Goal: Task Accomplishment & Management: Use online tool/utility

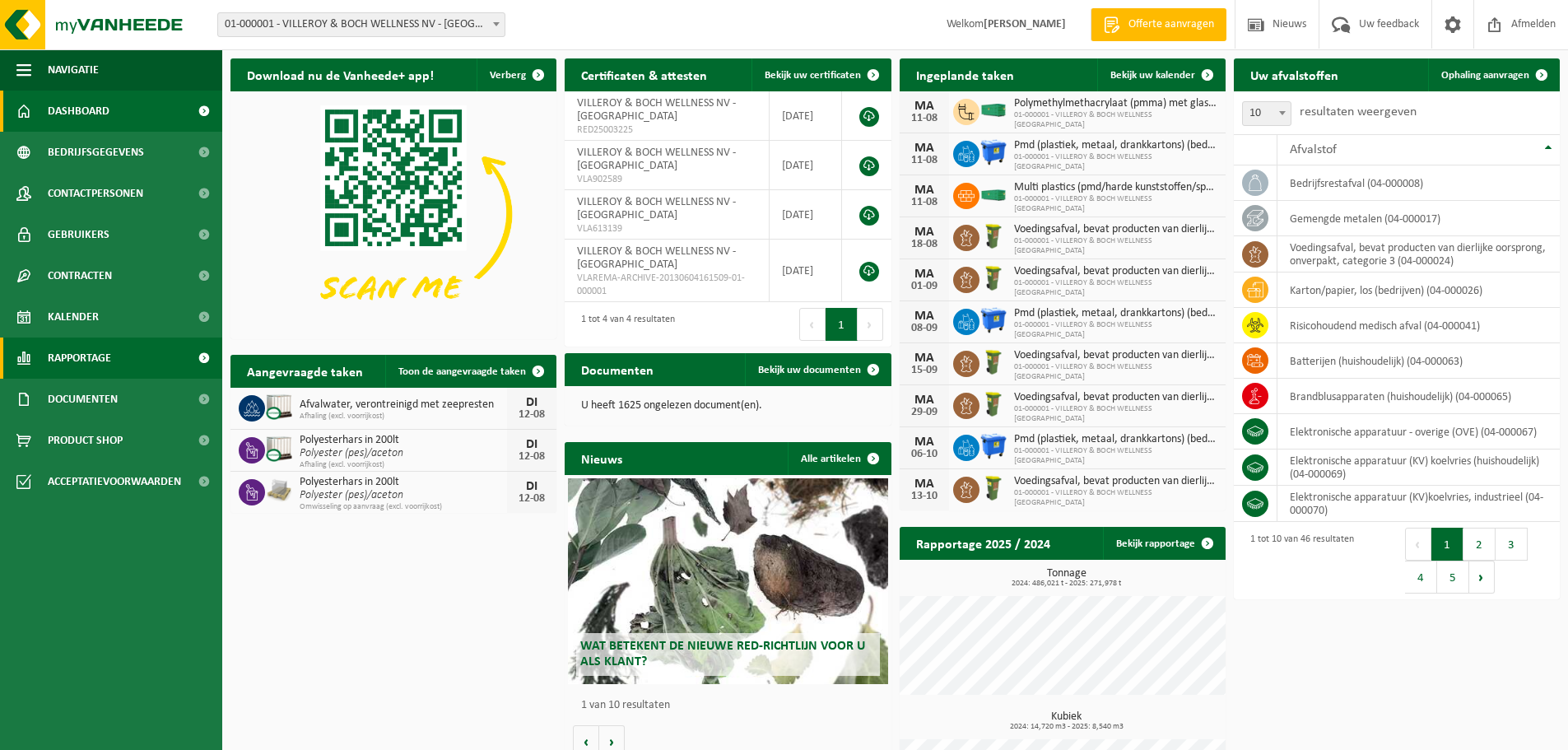
click at [78, 350] on span "Rapportage" at bounding box center [80, 358] width 64 height 41
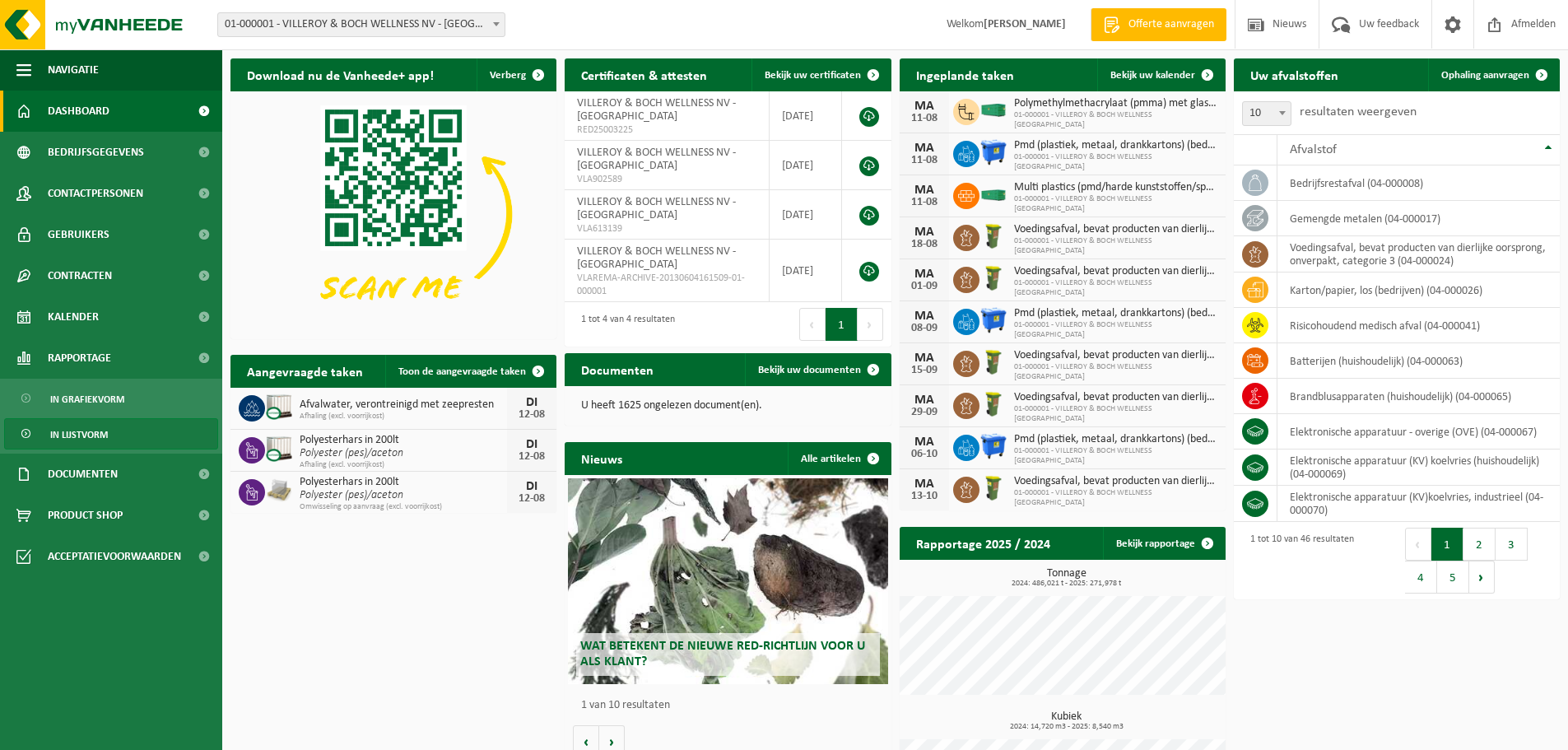
click at [74, 427] on span "In lijstvorm" at bounding box center [78, 435] width 57 height 31
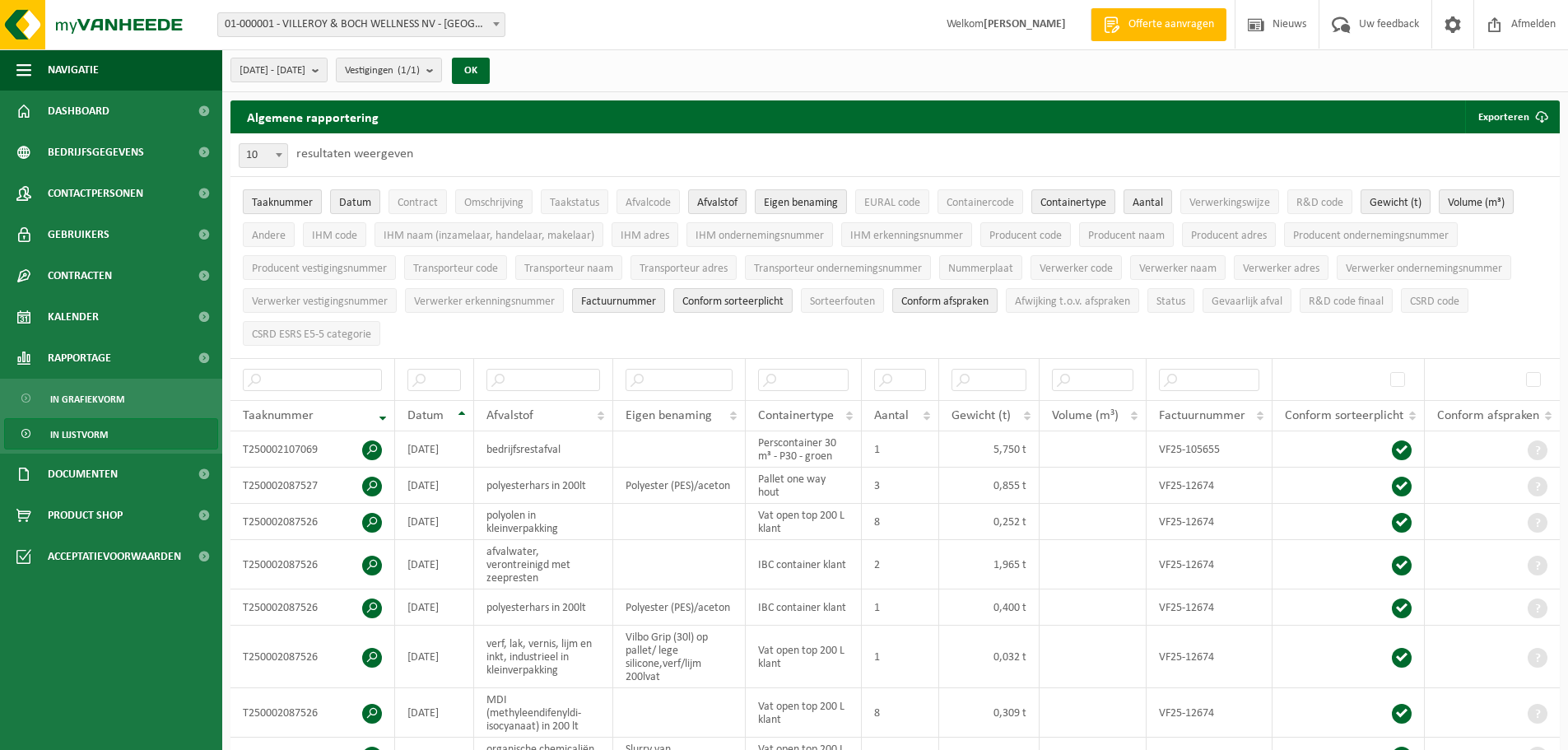
click at [279, 204] on span "Taaknummer" at bounding box center [282, 203] width 61 height 13
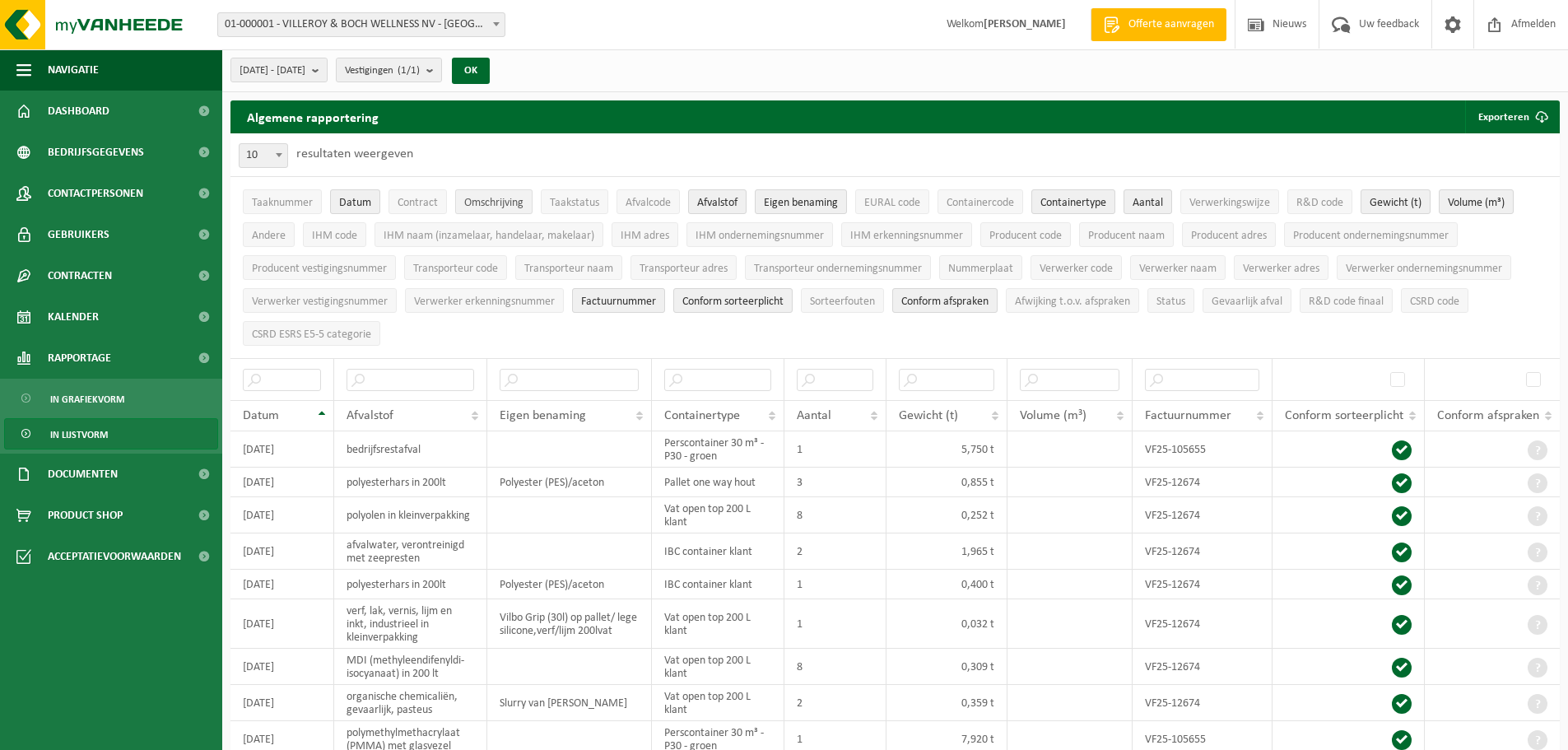
click at [478, 204] on span "Omschrijving" at bounding box center [494, 203] width 59 height 13
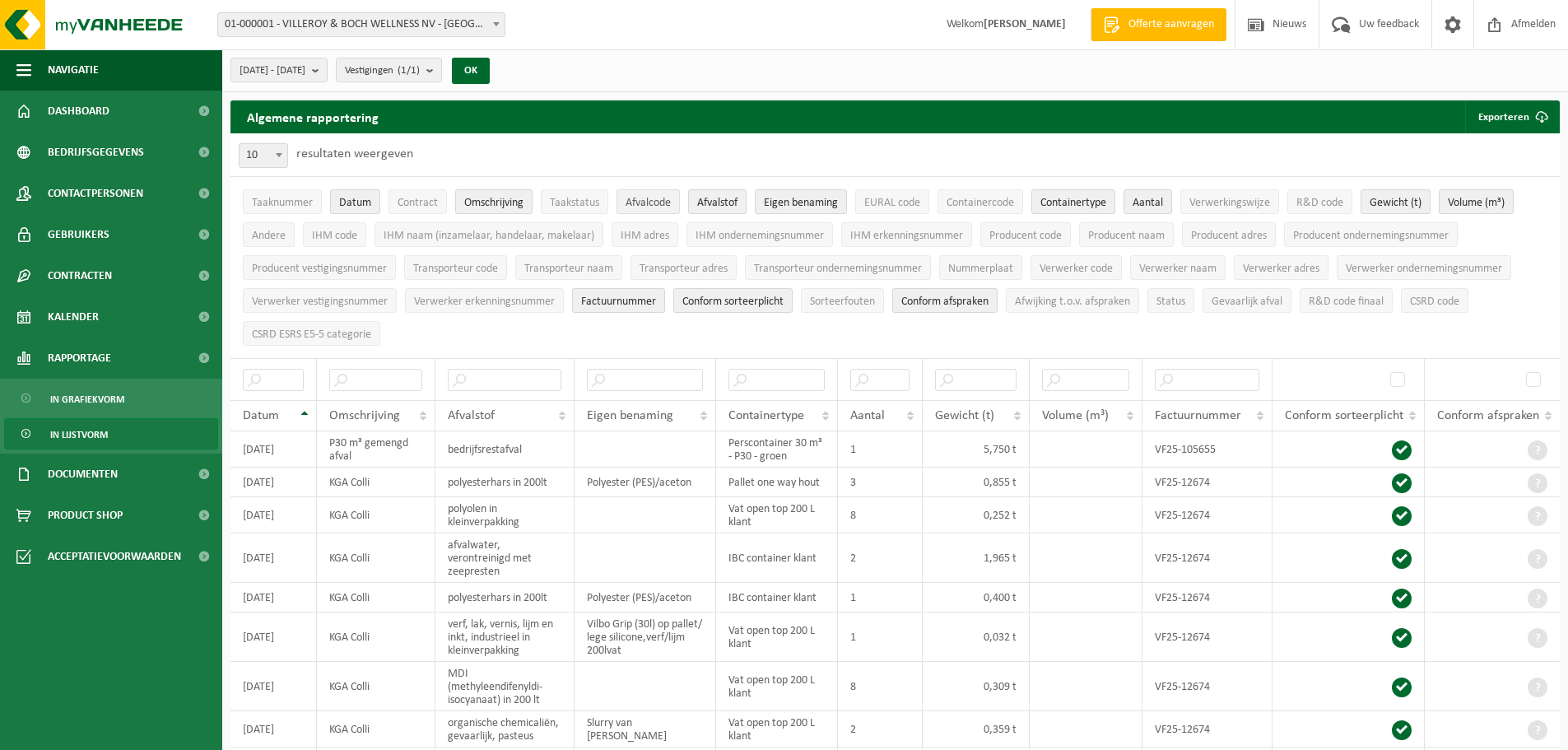
click at [659, 204] on span "Afvalcode" at bounding box center [648, 203] width 45 height 13
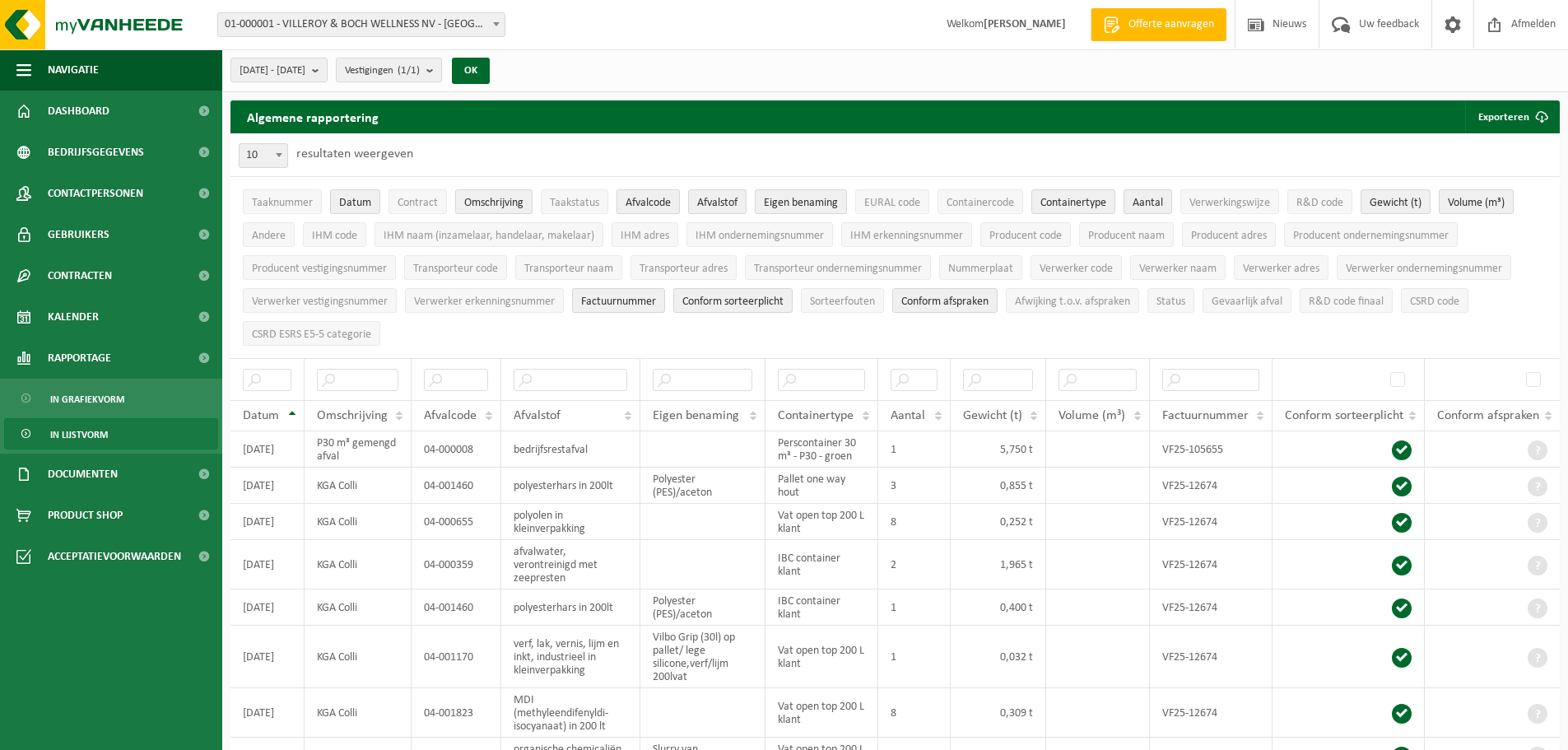
click at [658, 202] on span "Afvalcode" at bounding box center [648, 203] width 45 height 13
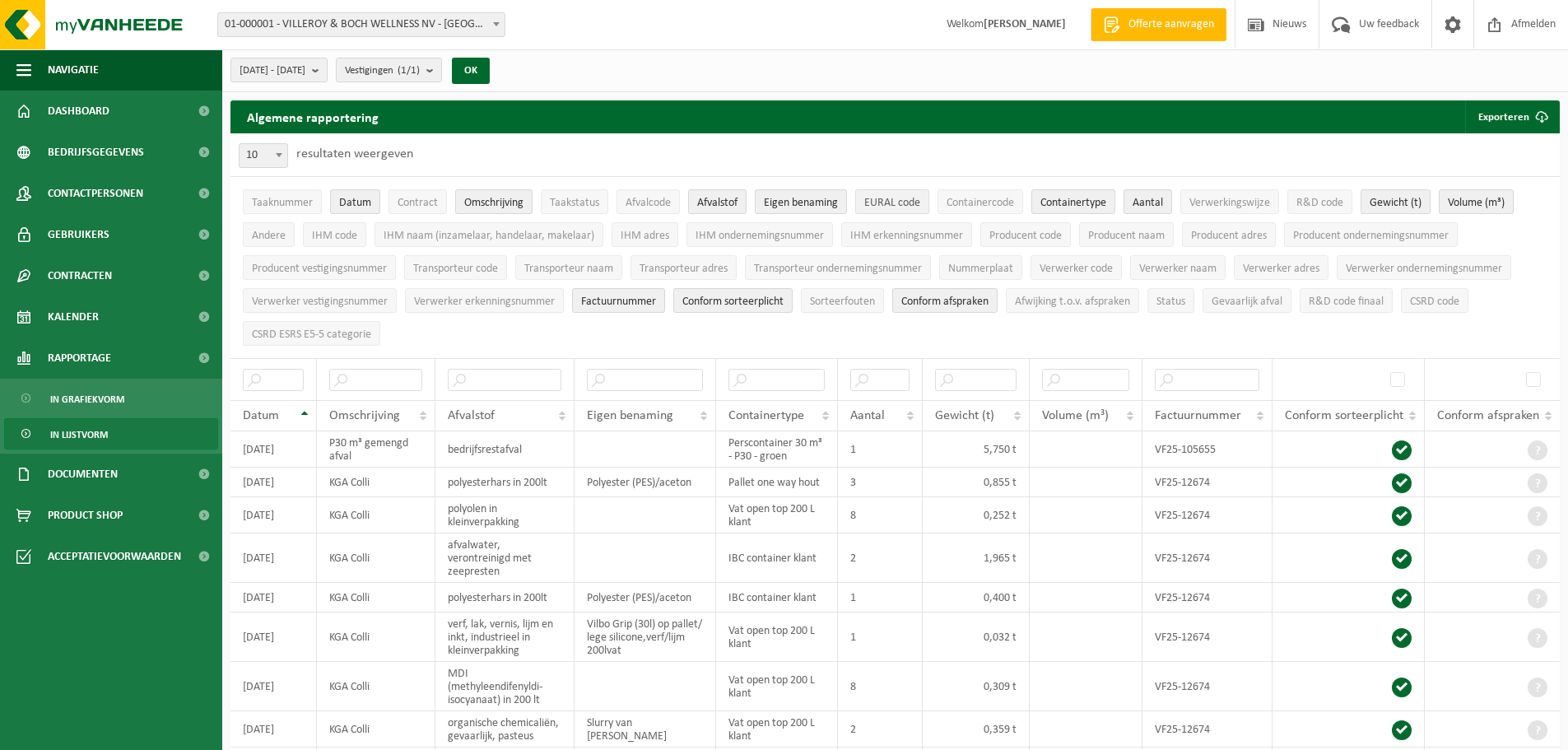
click at [912, 194] on button "EURAL code" at bounding box center [892, 202] width 74 height 25
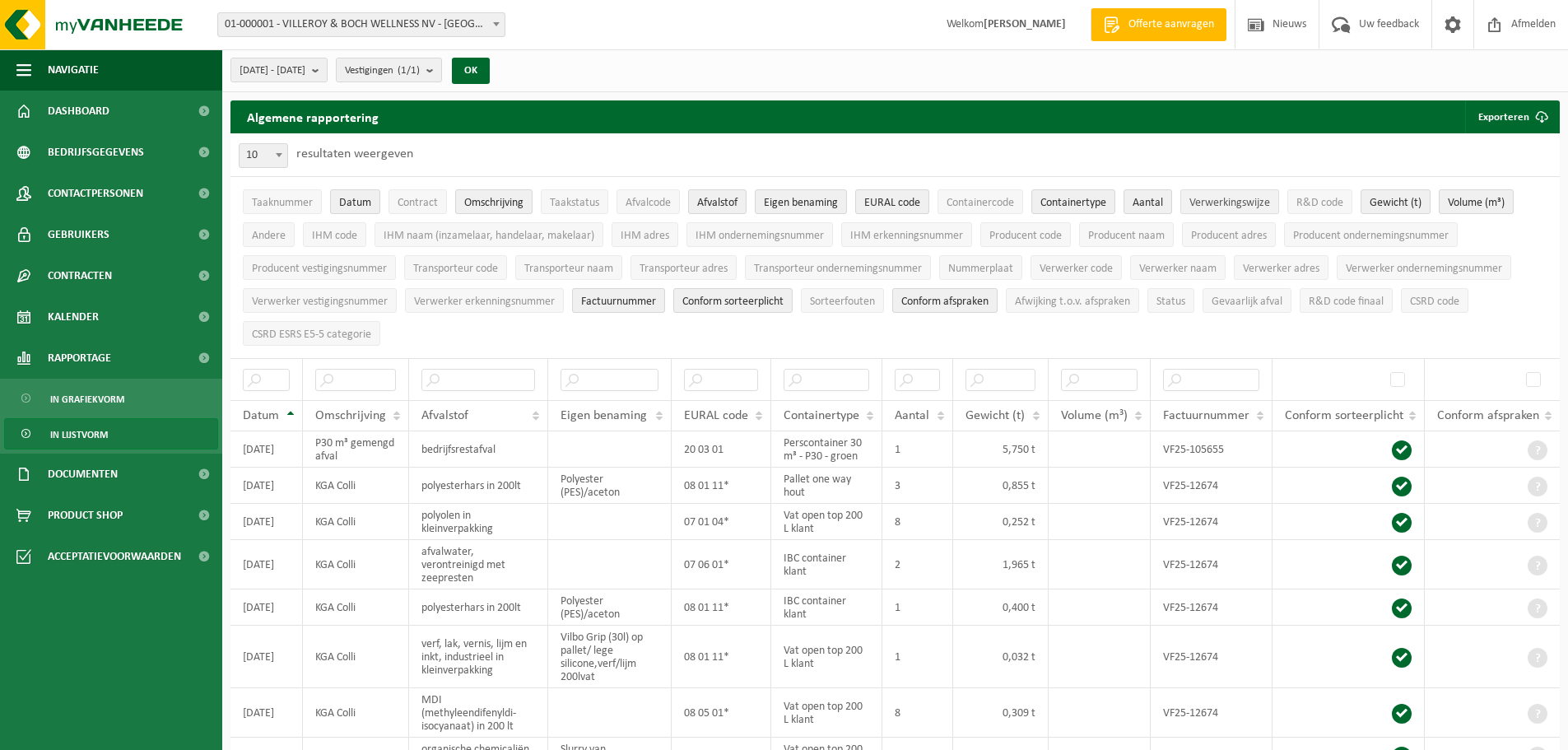
click at [1223, 200] on span "Verwerkingswijze" at bounding box center [1230, 203] width 81 height 13
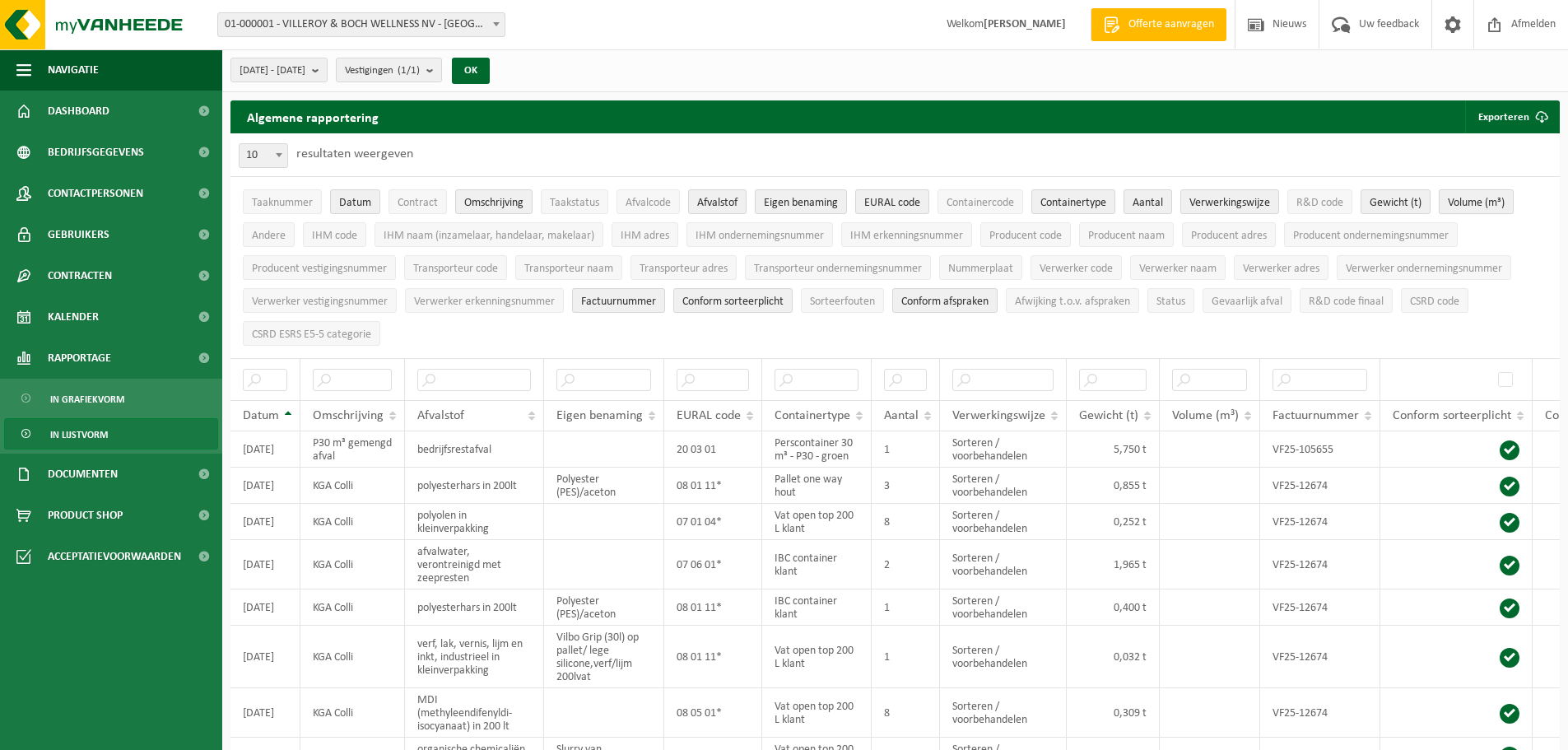
click at [1465, 197] on span "Volume (m³)" at bounding box center [1476, 203] width 57 height 13
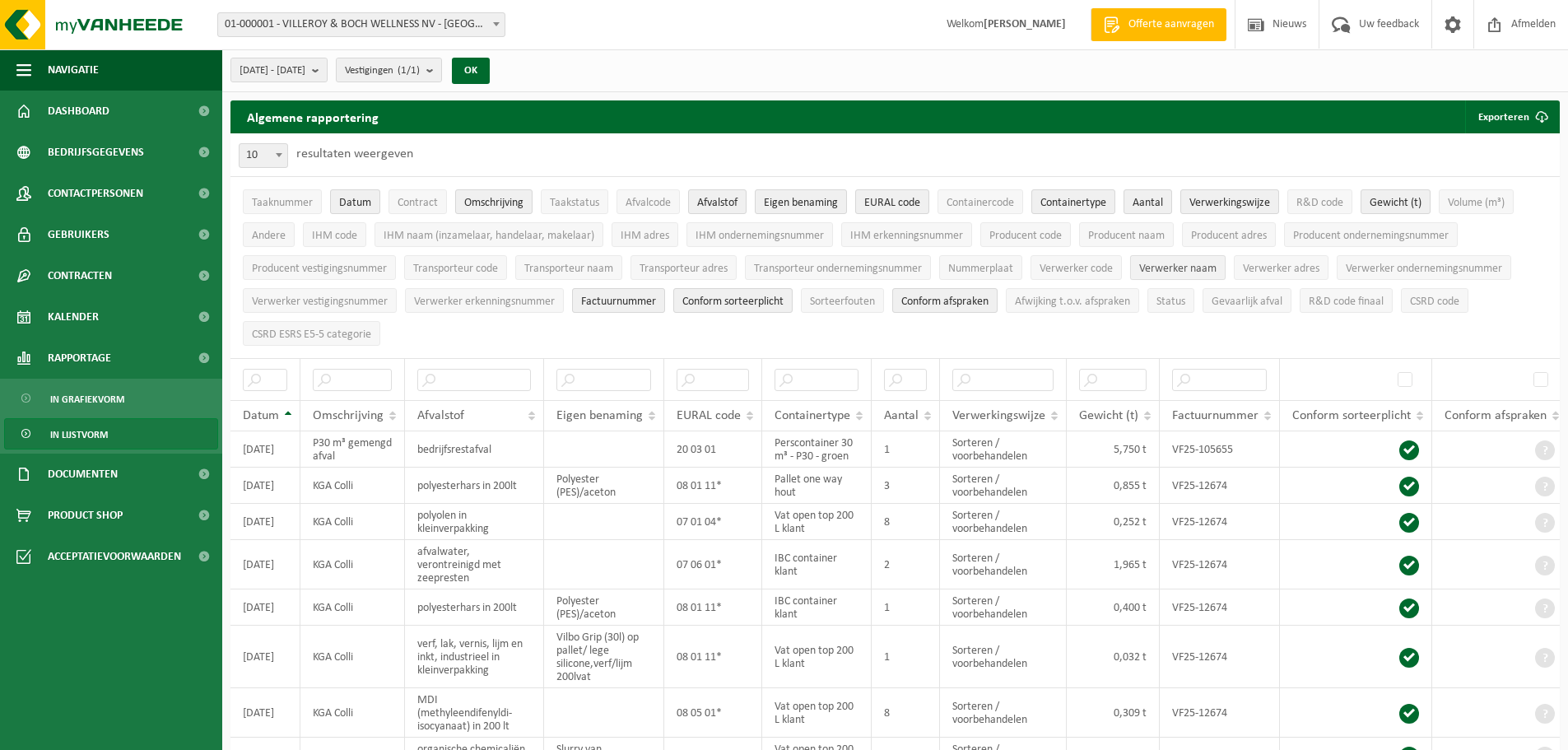
click at [1186, 262] on span "Verwerker naam" at bounding box center [1177, 269] width 77 height 13
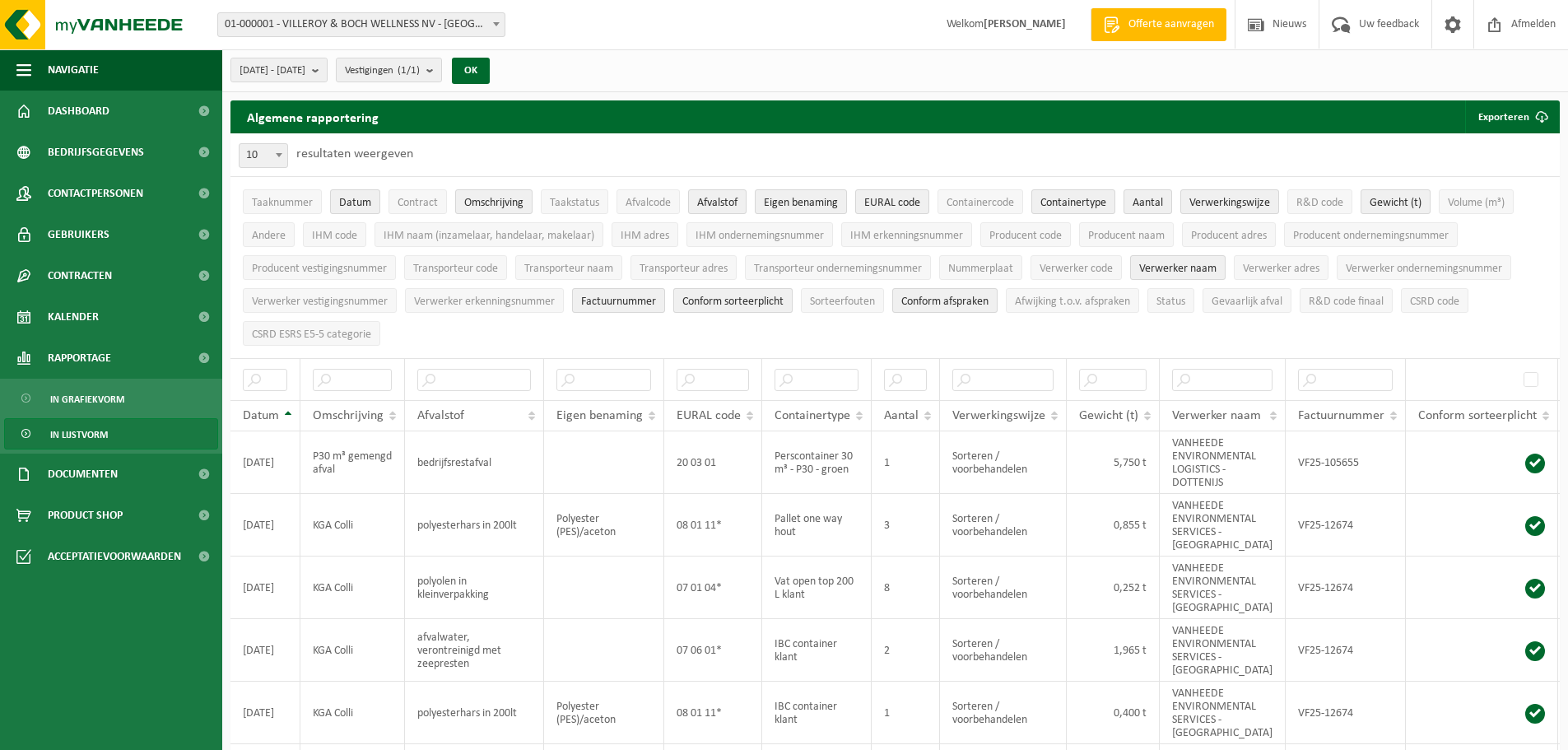
click at [712, 302] on span "Conform sorteerplicht" at bounding box center [733, 302] width 102 height 13
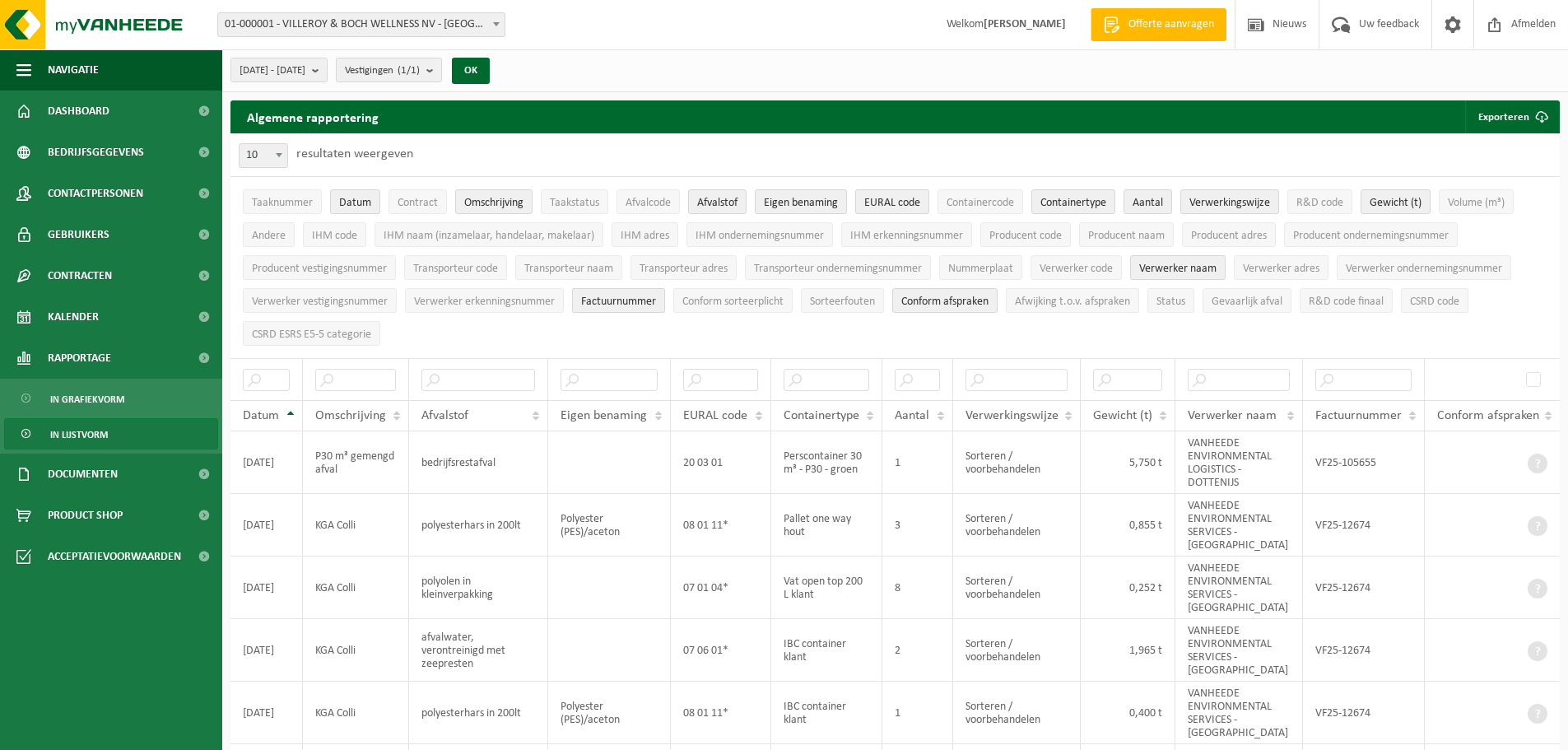
click at [662, 301] on button "Factuurnummer" at bounding box center [618, 300] width 93 height 25
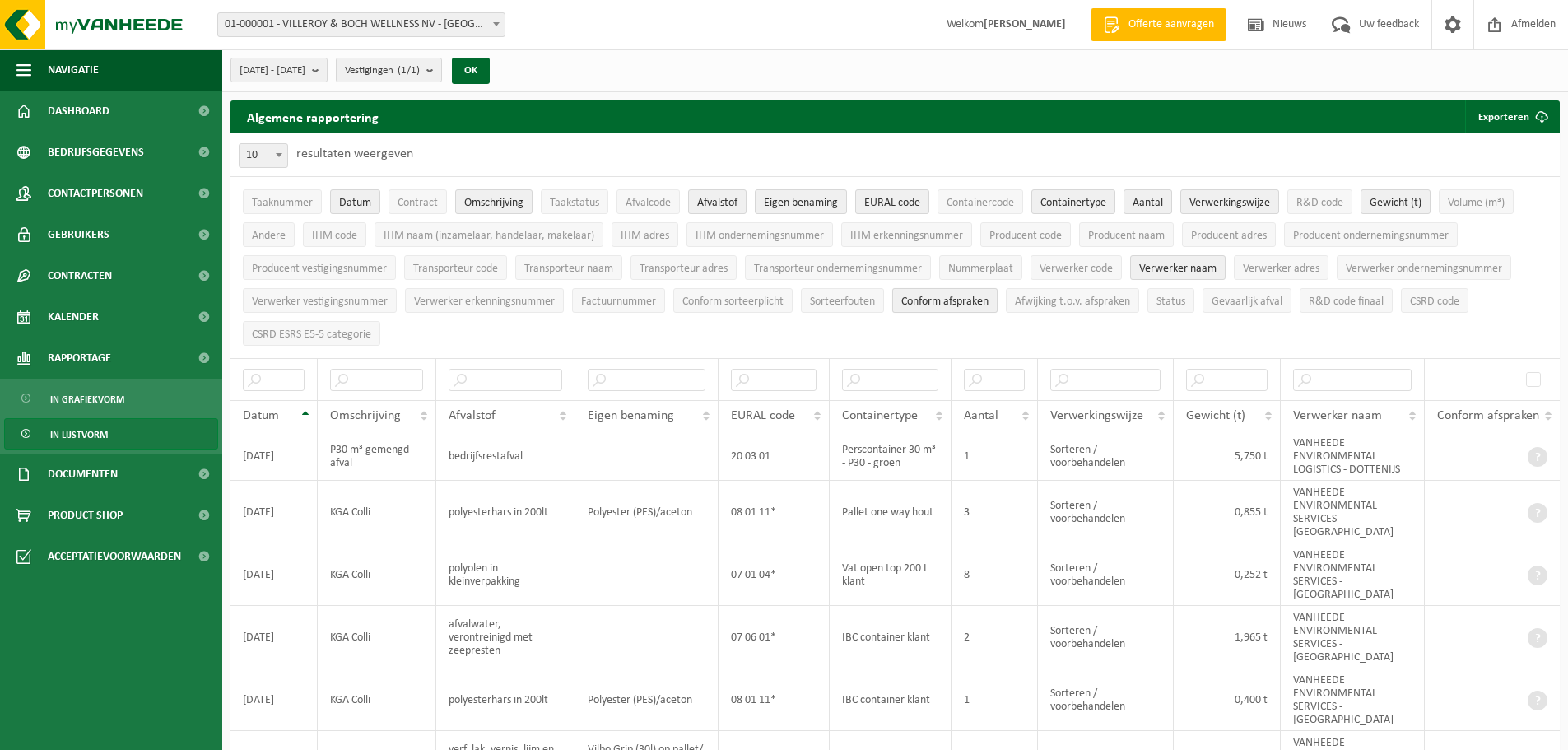
click at [970, 296] on span "Conform afspraken" at bounding box center [945, 302] width 87 height 13
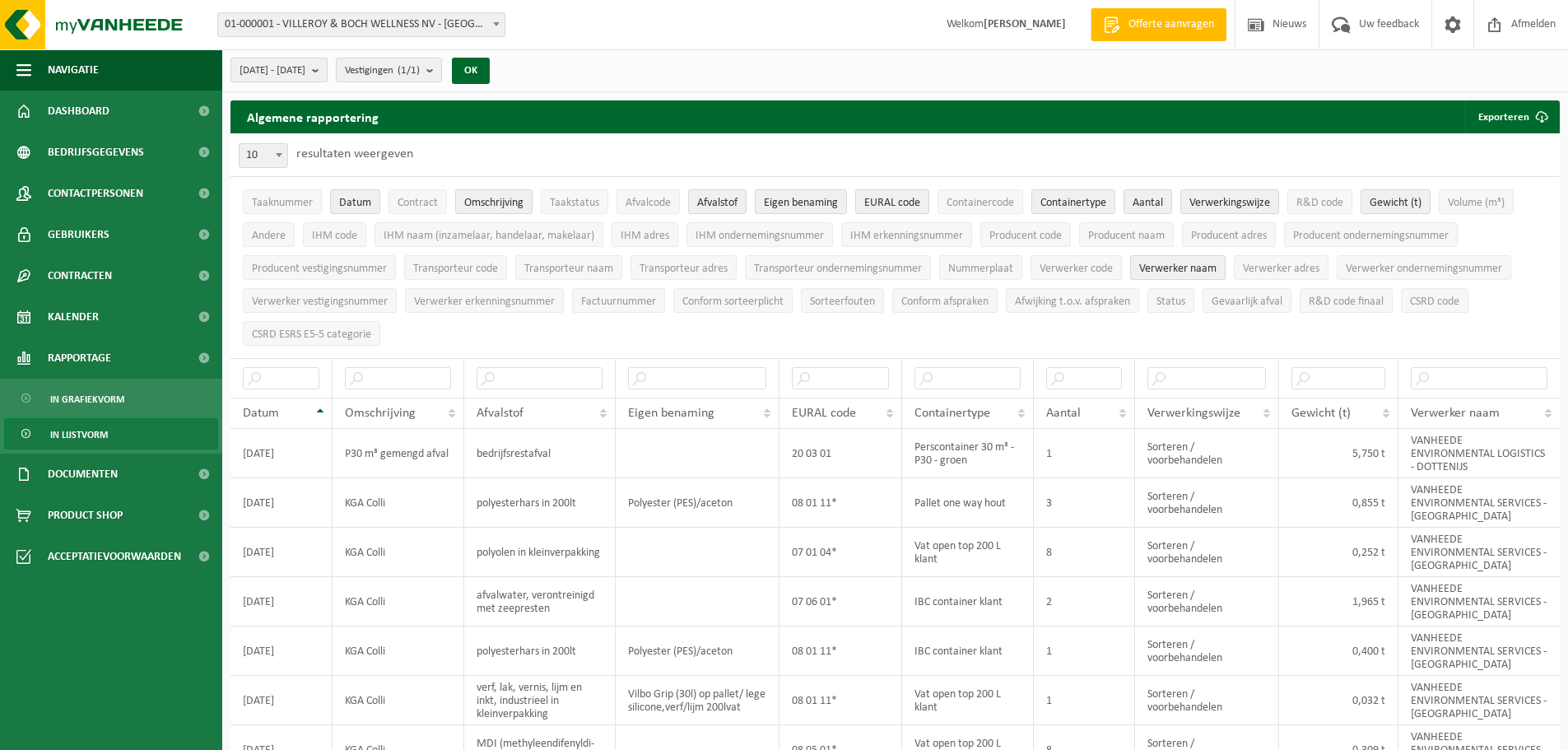
click at [328, 64] on button "2025-03-01 - 2025-08-11" at bounding box center [279, 69] width 97 height 25
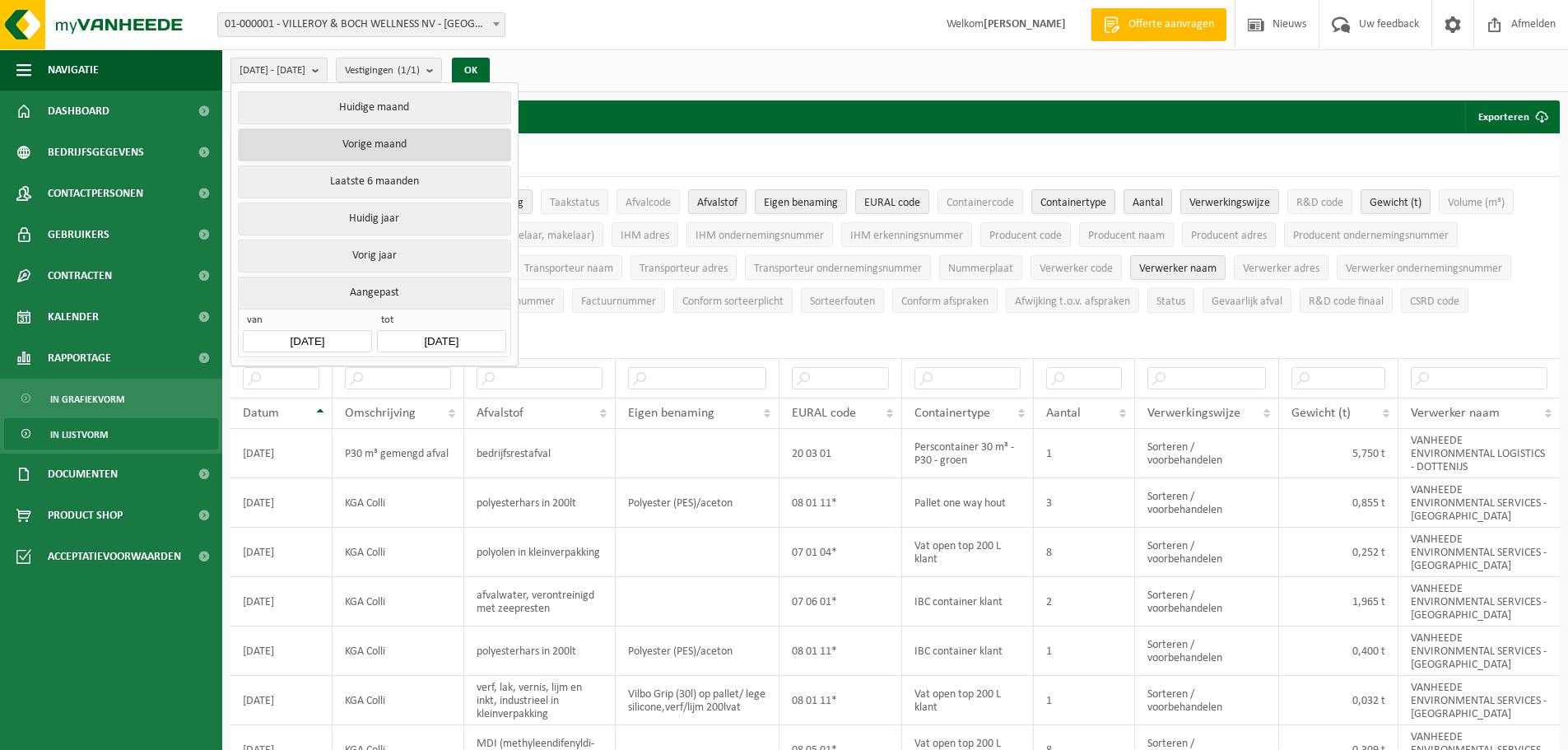
click at [358, 143] on button "Vorige maand" at bounding box center [374, 144] width 272 height 33
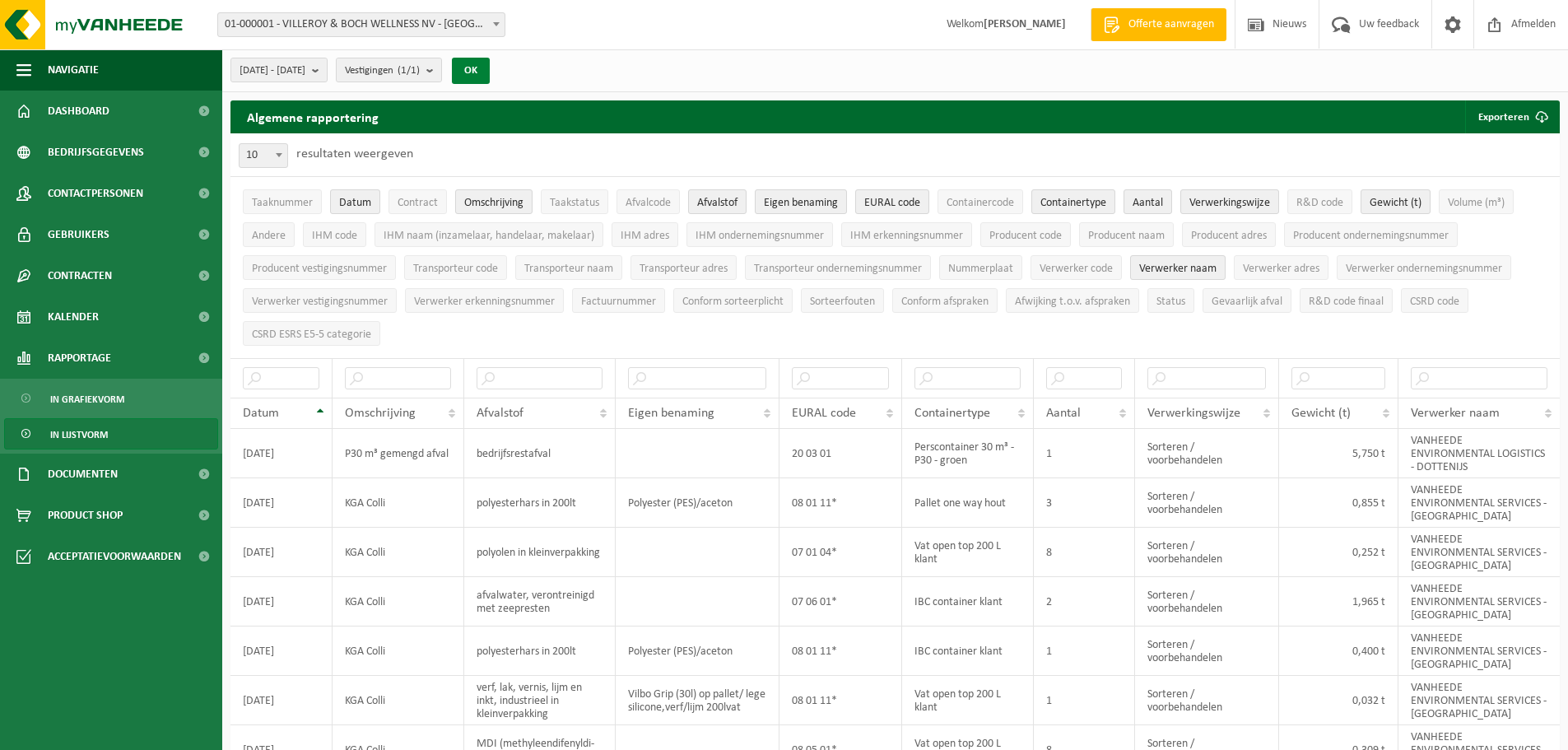
click at [490, 69] on button "OK" at bounding box center [471, 70] width 38 height 26
click at [1524, 121] on button "Exporteren" at bounding box center [1512, 117] width 93 height 33
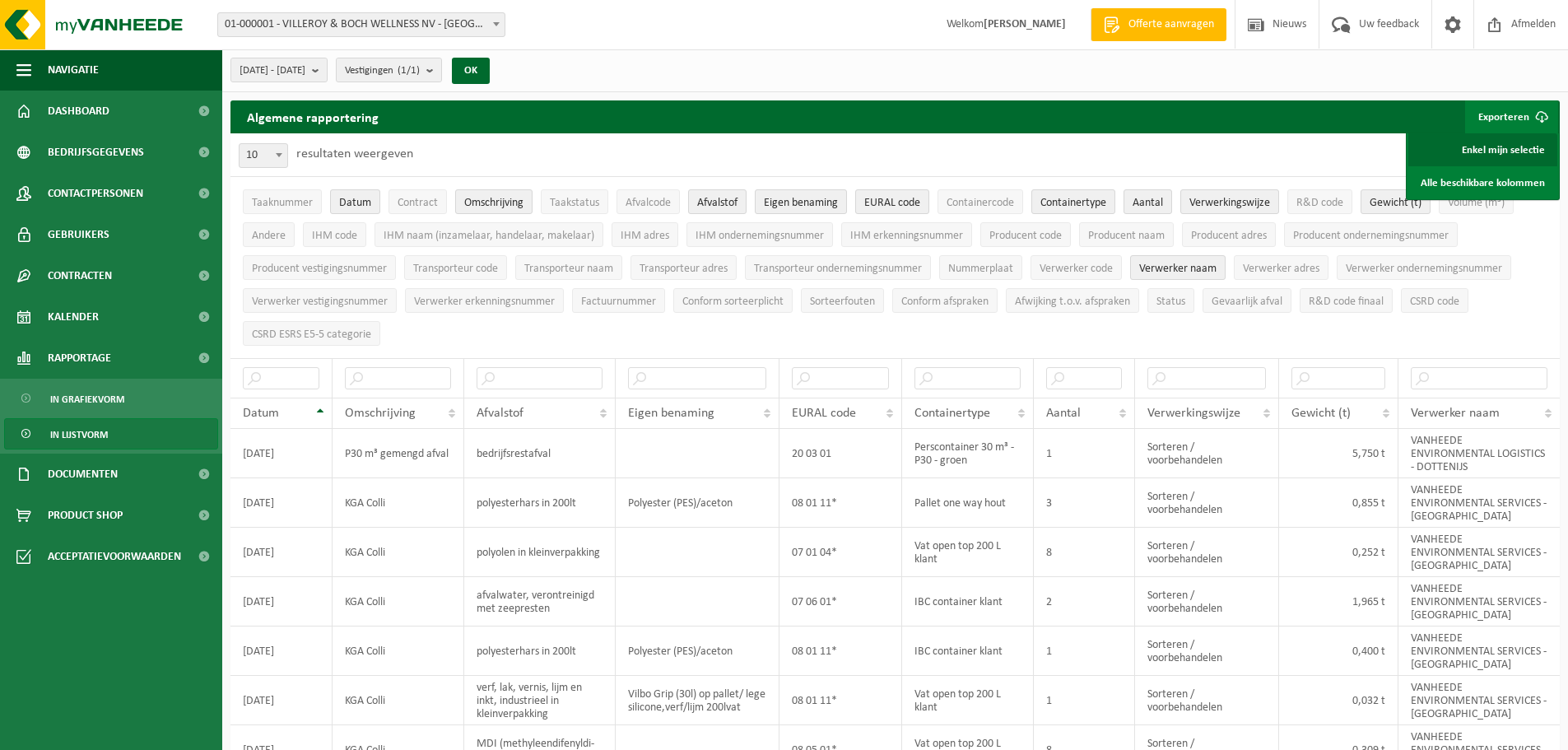
click at [1526, 143] on link "Enkel mijn selectie" at bounding box center [1483, 150] width 149 height 33
click at [1251, 52] on div "2025-07-01 - 2025-07-31 Huidige maand Vorige maand Laatste 6 maanden Huidig jaa…" at bounding box center [895, 70] width 1346 height 43
click at [49, 306] on span "Kalender" at bounding box center [74, 317] width 51 height 41
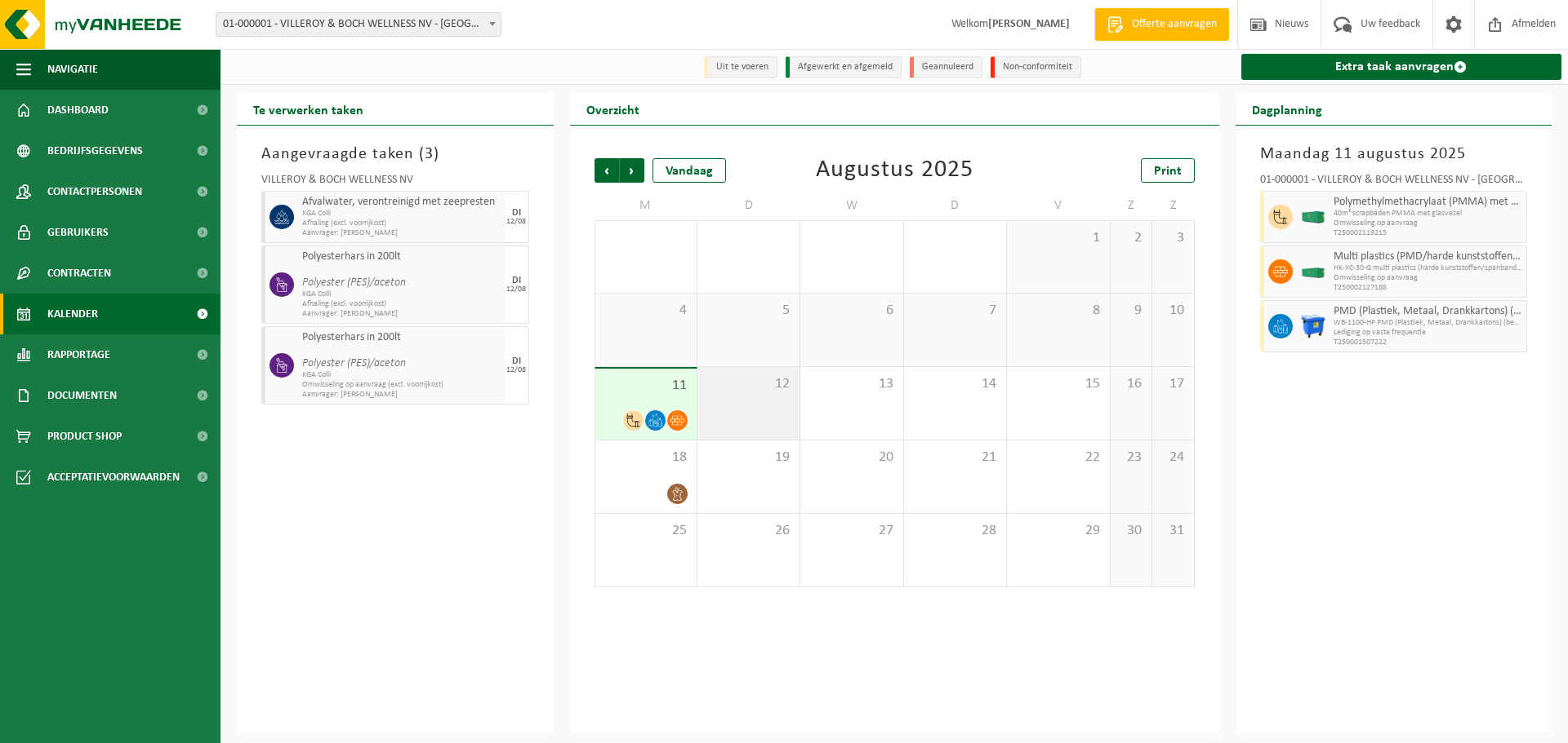
click at [765, 408] on div "12" at bounding box center [748, 403] width 102 height 73
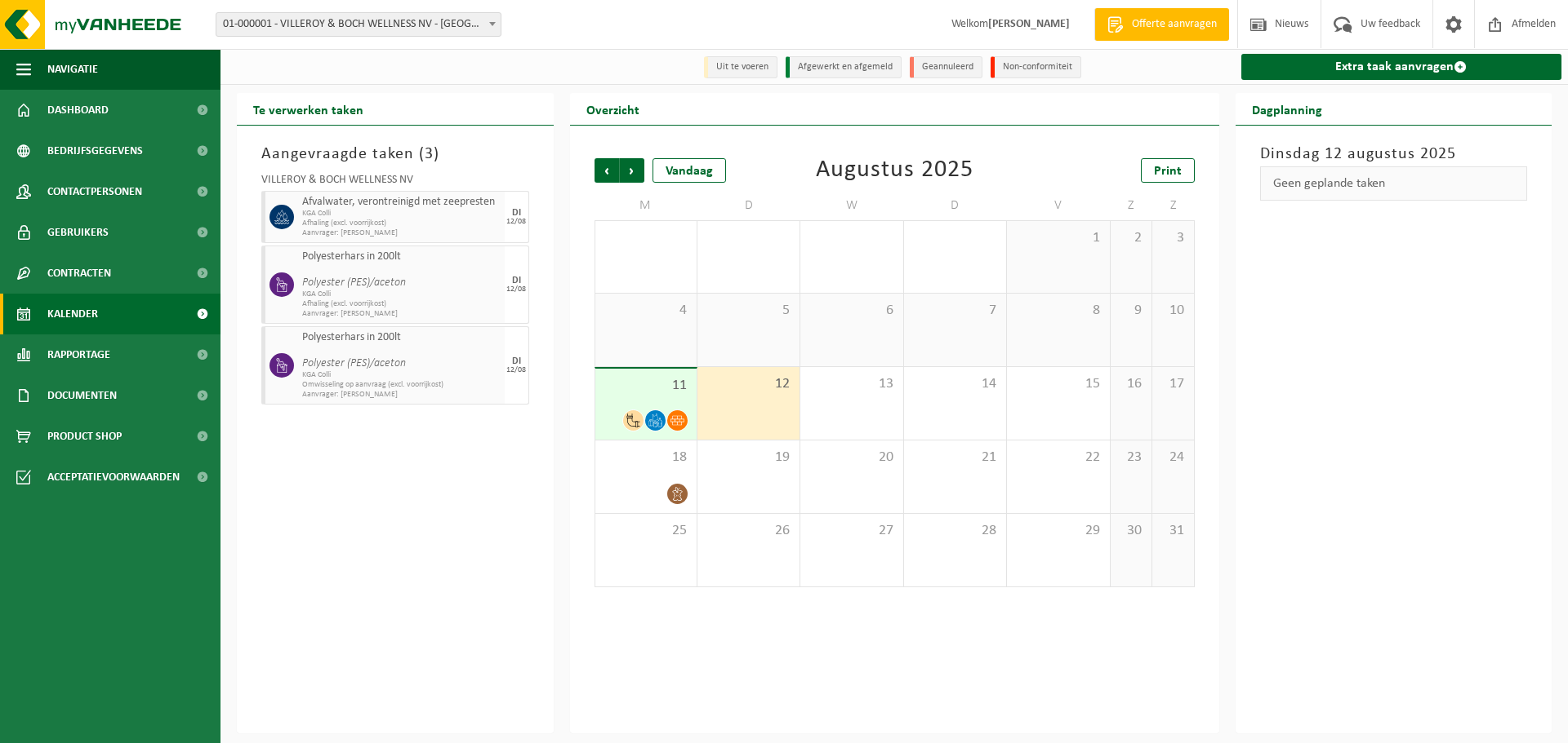
click at [439, 449] on div "Aangevraagde taken ( 3 ) VILLEROY & BOCH WELLNESS NV Afvalwater, verontreinigd …" at bounding box center [395, 430] width 317 height 608
click at [1561, 25] on link "Afmelden" at bounding box center [1520, 24] width 94 height 49
